Goal: Information Seeking & Learning: Learn about a topic

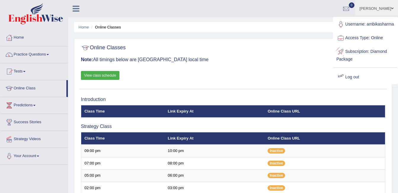
click at [356, 83] on link "Log out" at bounding box center [366, 77] width 64 height 14
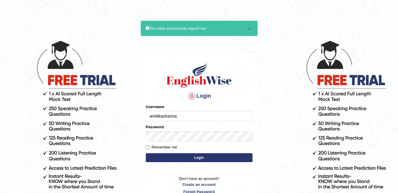
drag, startPoint x: 0, startPoint y: 0, endPoint x: 187, endPoint y: 115, distance: 219.8
click at [187, 115] on input "ambikasharma" at bounding box center [199, 116] width 107 height 10
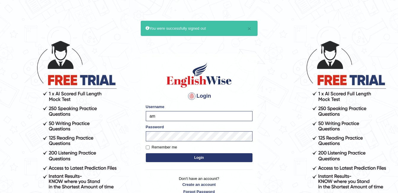
type input "a"
type input "Renu8"
click at [196, 155] on button "Login" at bounding box center [199, 157] width 107 height 9
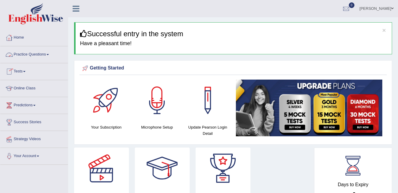
click at [37, 55] on link "Practice Questions" at bounding box center [34, 53] width 68 height 15
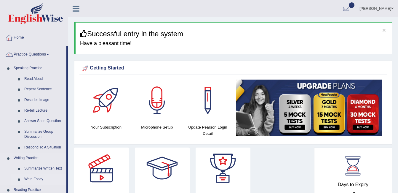
click at [33, 177] on link "Write Essay" at bounding box center [44, 179] width 45 height 11
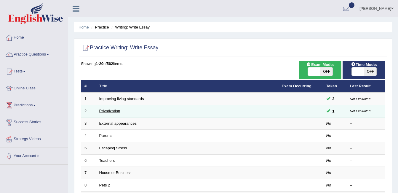
click at [116, 110] on link "Privatization" at bounding box center [109, 111] width 21 height 4
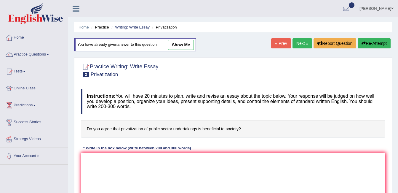
click at [176, 48] on link "show me" at bounding box center [181, 45] width 26 height 10
type textarea "The increasing influence of Privatization on our lives has ignited numerous dis…"
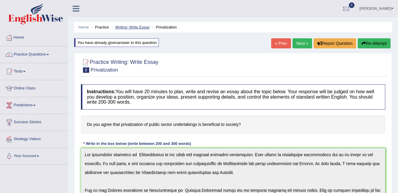
click at [125, 29] on link "Writing: Write Essay" at bounding box center [132, 27] width 35 height 4
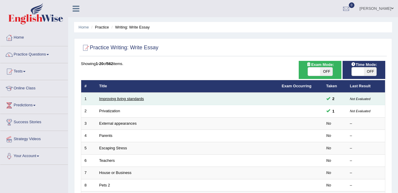
click at [131, 99] on link "Improving living standards" at bounding box center [121, 98] width 45 height 4
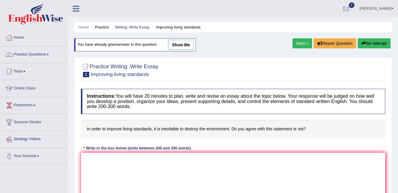
click at [187, 47] on link "show me" at bounding box center [181, 45] width 26 height 10
type textarea "The increasing influence of Improving living standards on our lives has ignited…"
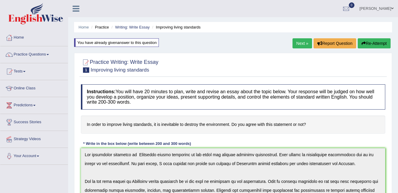
click at [298, 46] on link "Next »" at bounding box center [303, 43] width 20 height 10
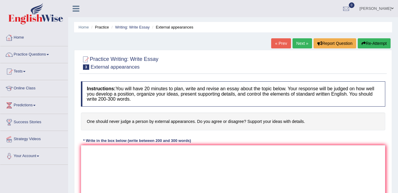
click at [12, 38] on div at bounding box center [9, 37] width 9 height 9
